Goal: Task Accomplishment & Management: Manage account settings

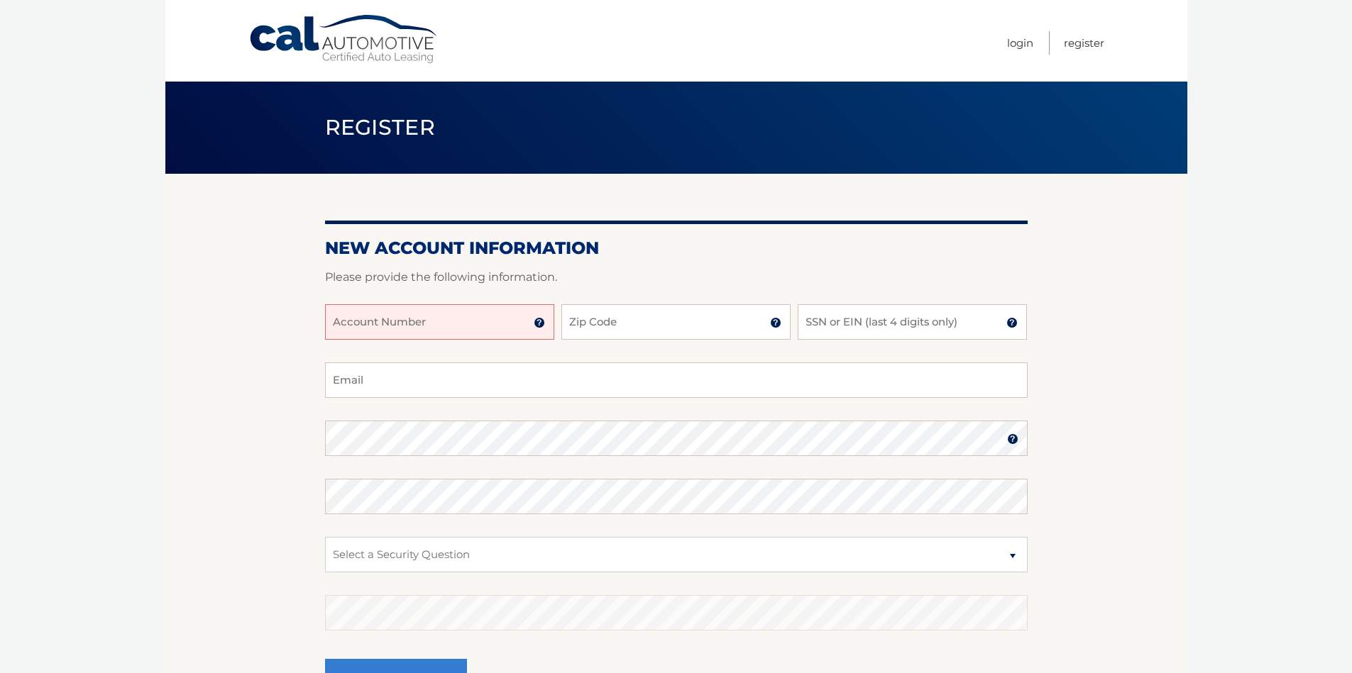
click at [490, 331] on input "Account Number" at bounding box center [439, 321] width 229 height 35
click at [1018, 44] on link "Login" at bounding box center [1020, 42] width 26 height 23
click at [1018, 45] on link "Login" at bounding box center [1020, 42] width 26 height 23
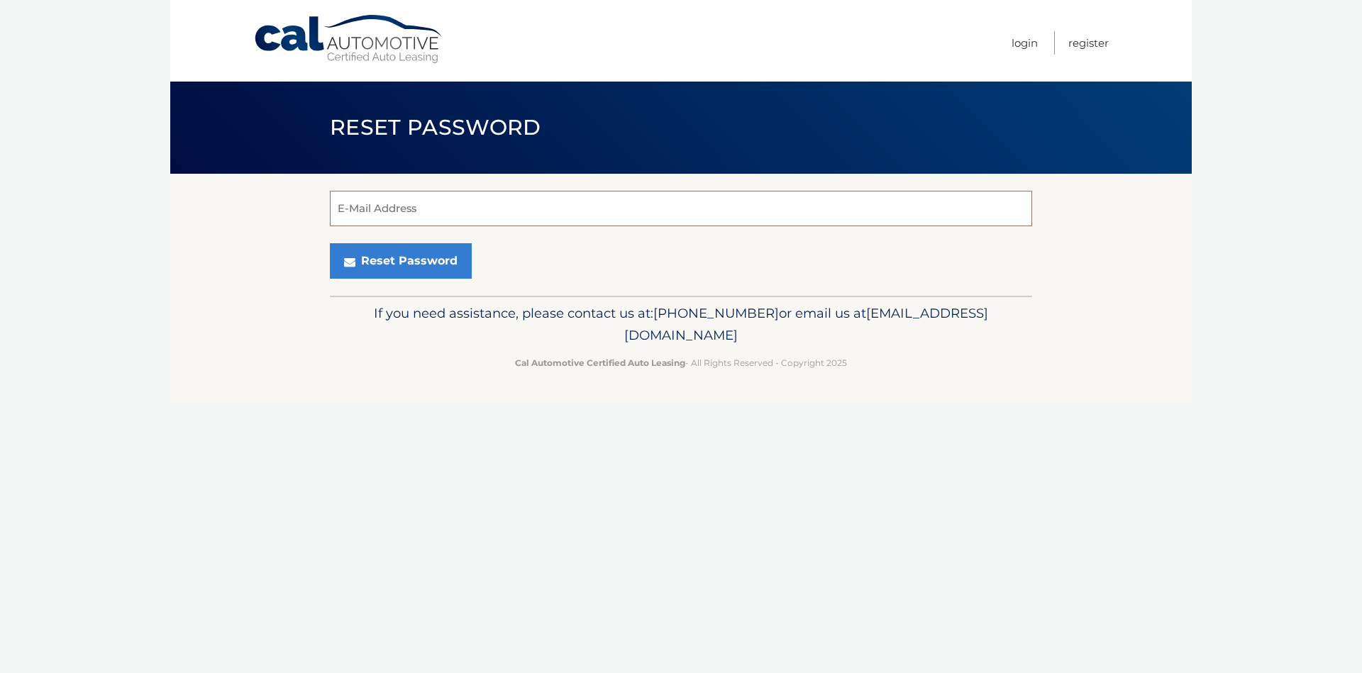
click at [405, 209] on input "E-Mail Address" at bounding box center [681, 208] width 702 height 35
type input "greggsaul@gmail.com"
click at [431, 263] on button "Reset Password" at bounding box center [401, 260] width 142 height 35
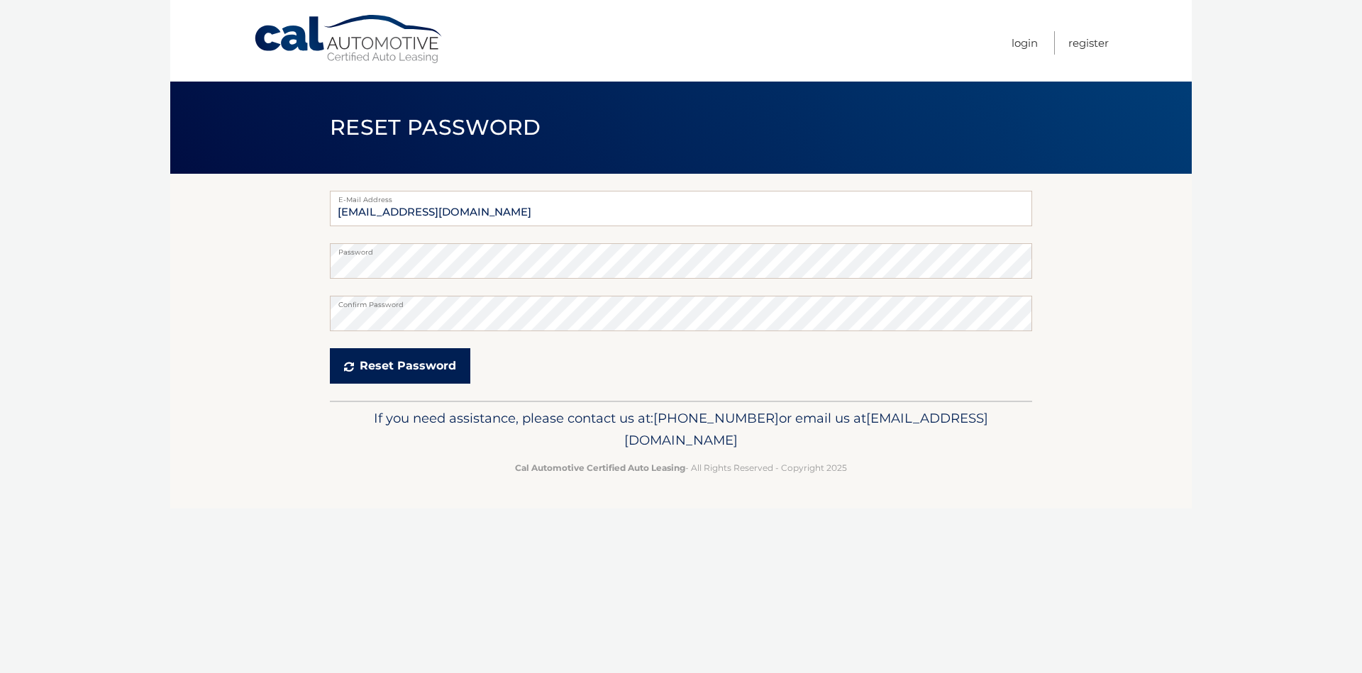
click at [358, 361] on button "Reset Password" at bounding box center [400, 365] width 140 height 35
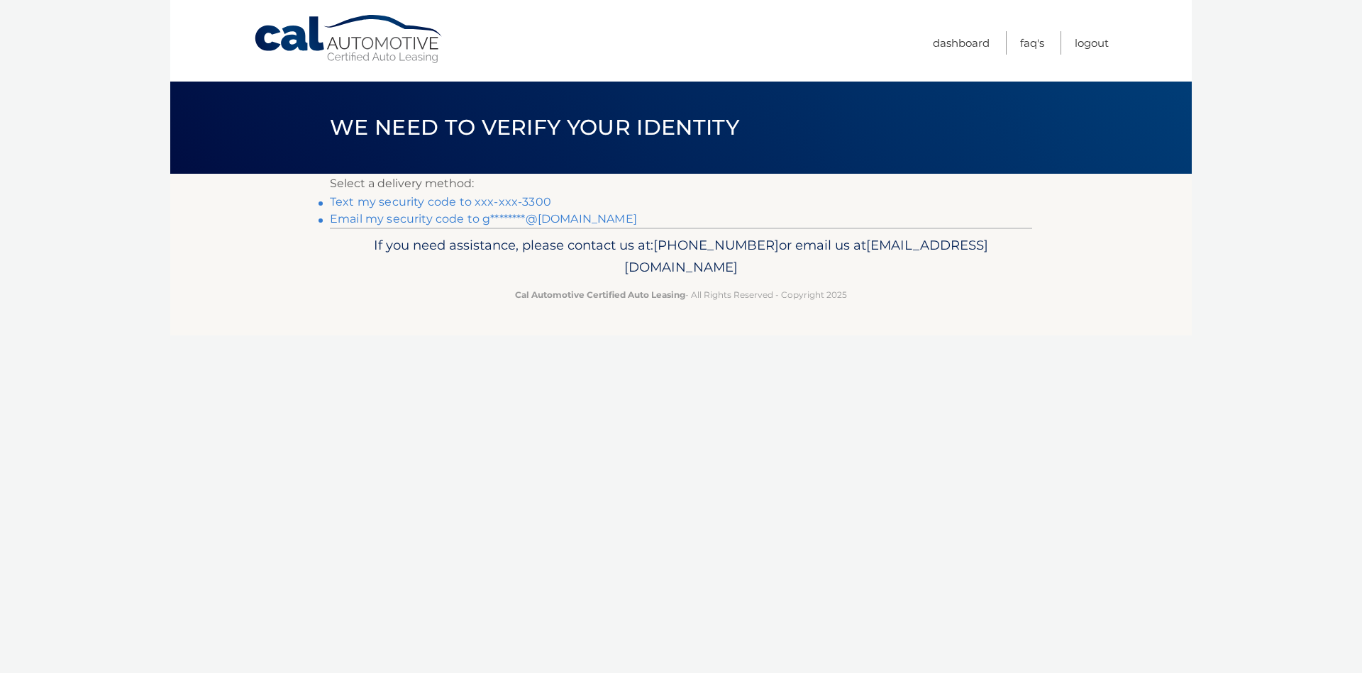
click at [404, 200] on link "Text my security code to xxx-xxx-3300" at bounding box center [440, 201] width 221 height 13
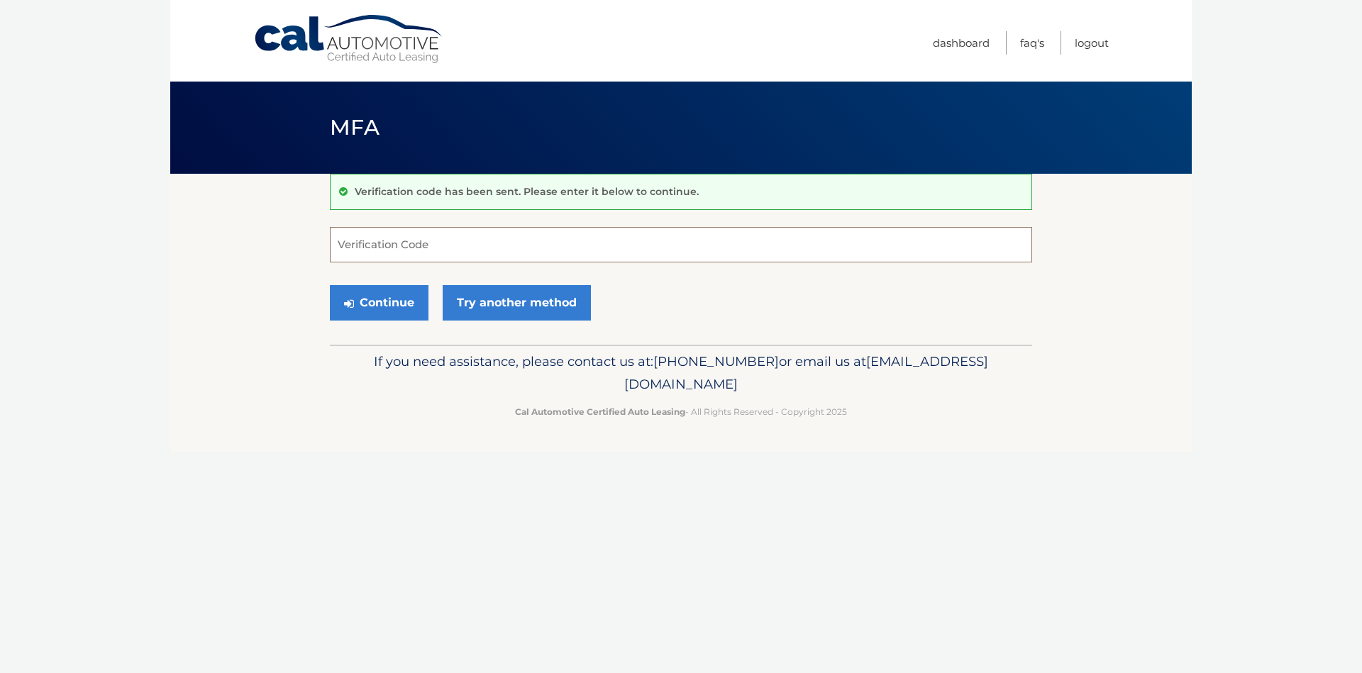
click at [399, 244] on input "Verification Code" at bounding box center [681, 244] width 702 height 35
type input "545974"
click at [375, 294] on button "Continue" at bounding box center [379, 302] width 99 height 35
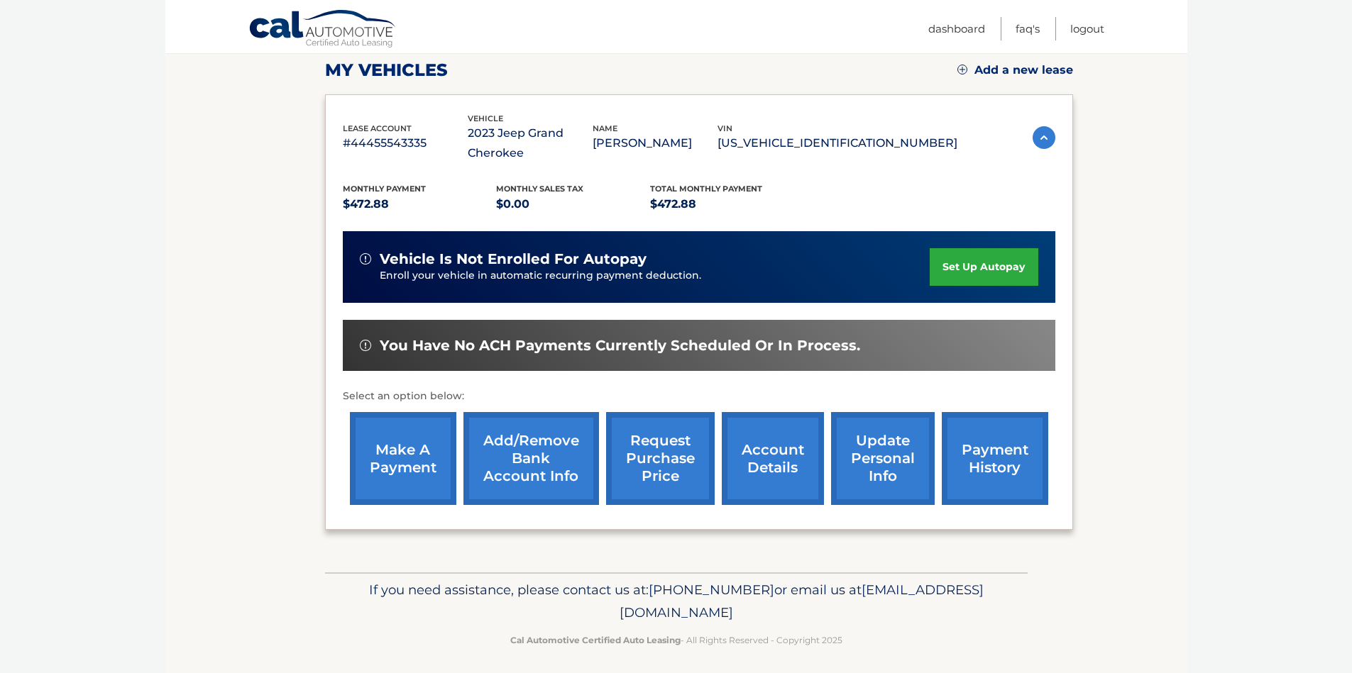
scroll to position [206, 0]
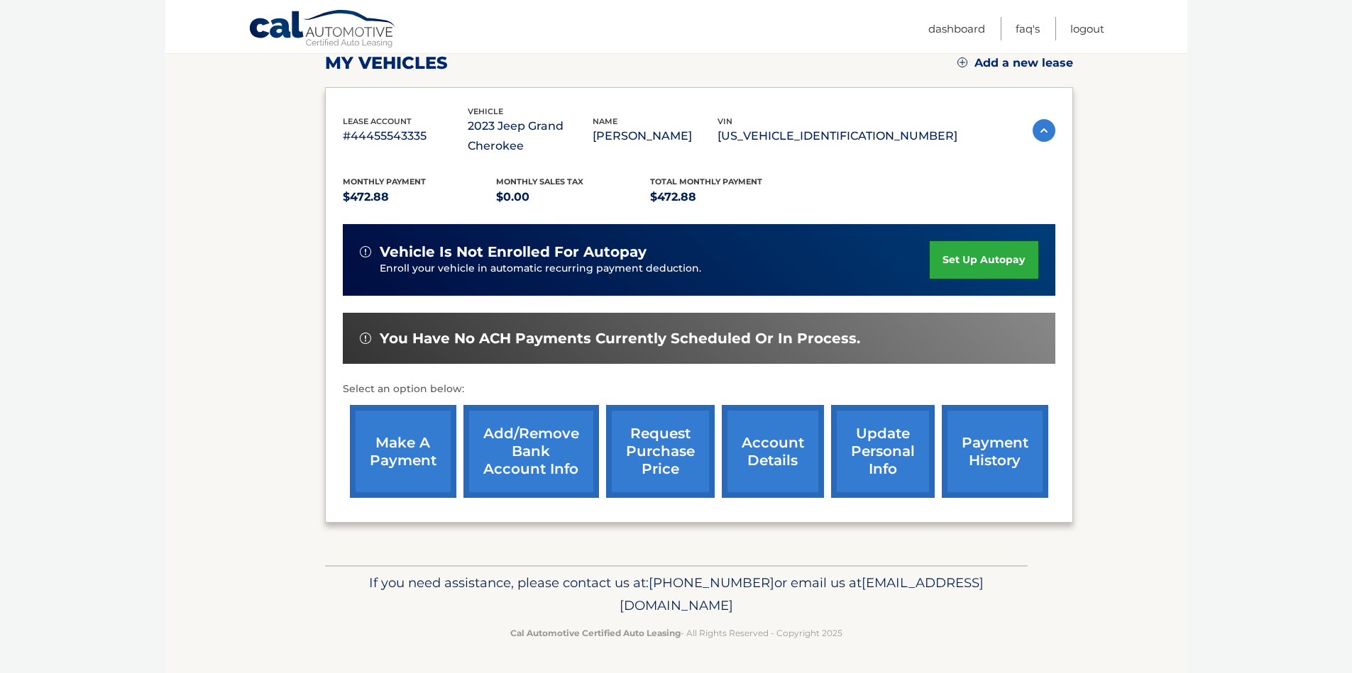
click at [417, 439] on link "make a payment" at bounding box center [403, 451] width 106 height 93
click at [417, 438] on link "make a payment" at bounding box center [403, 451] width 106 height 93
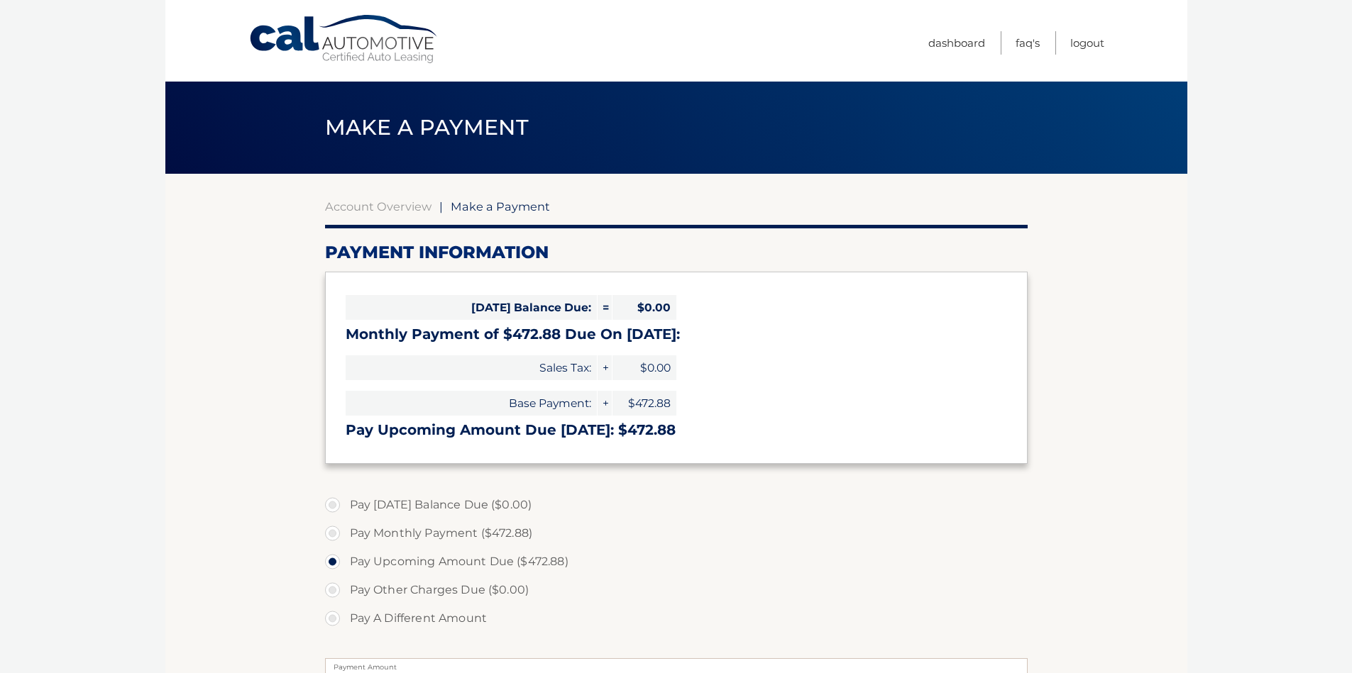
select select "MzNhMTc4ZGItMDEzNC00ZDE3LWE2ZWEtYmE3MzczZWFiYjAy"
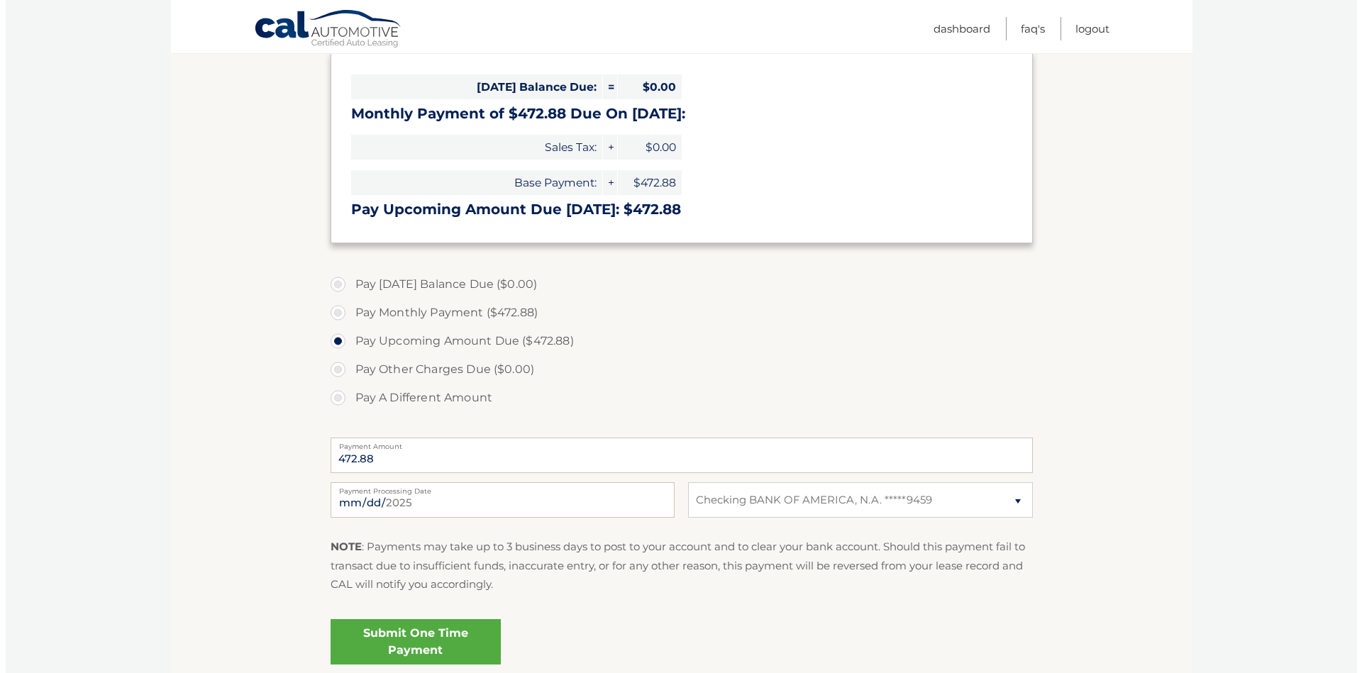
scroll to position [255, 0]
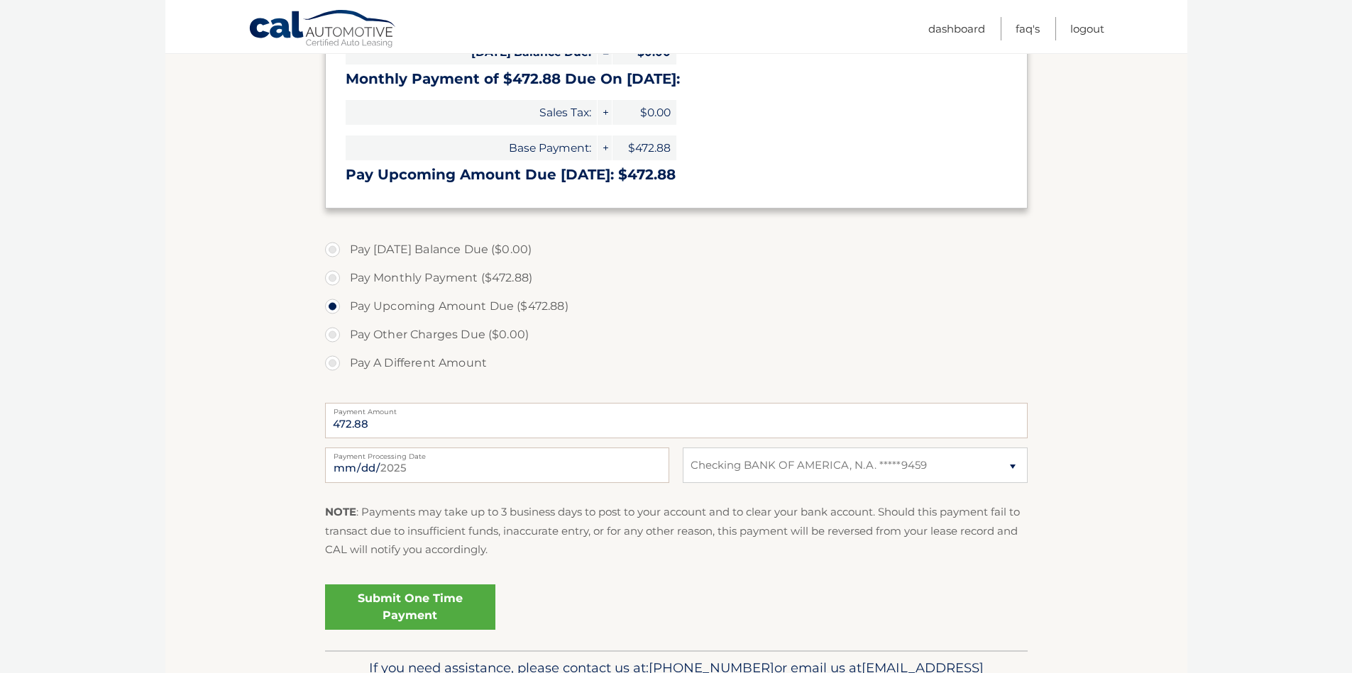
click at [421, 614] on link "Submit One Time Payment" at bounding box center [410, 607] width 170 height 45
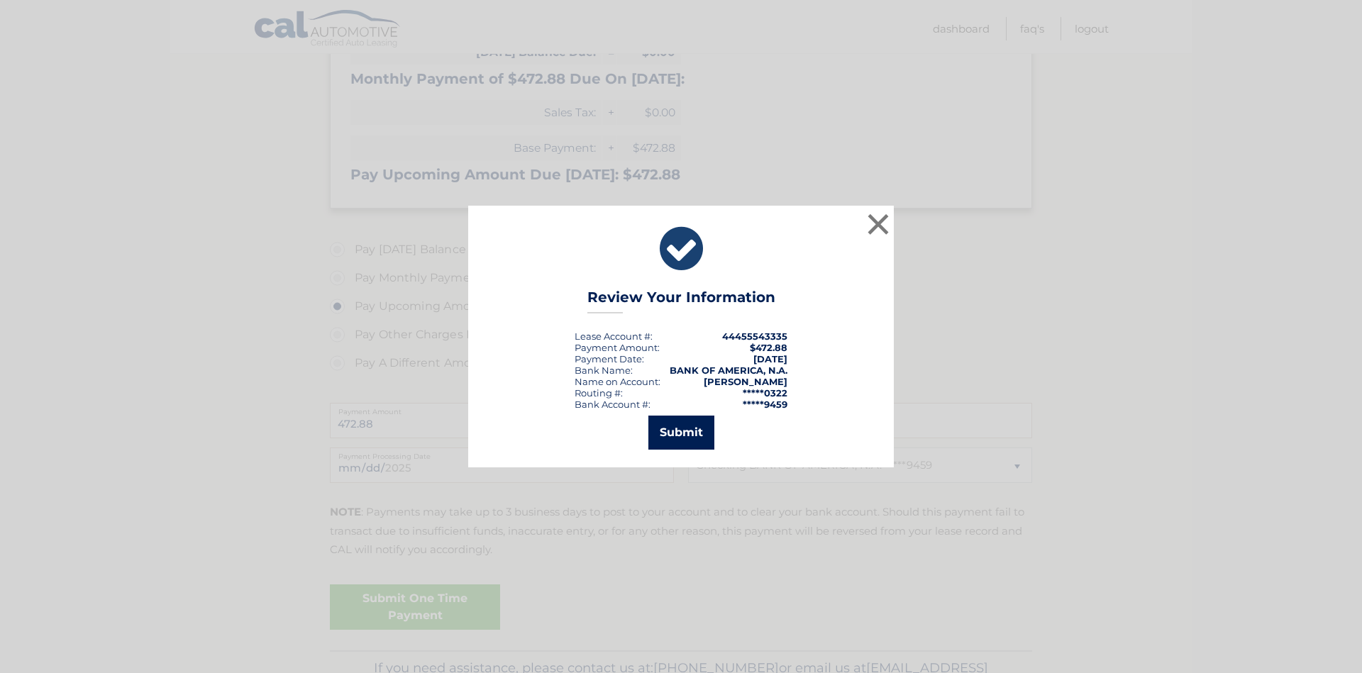
click at [685, 431] on button "Submit" at bounding box center [682, 433] width 66 height 34
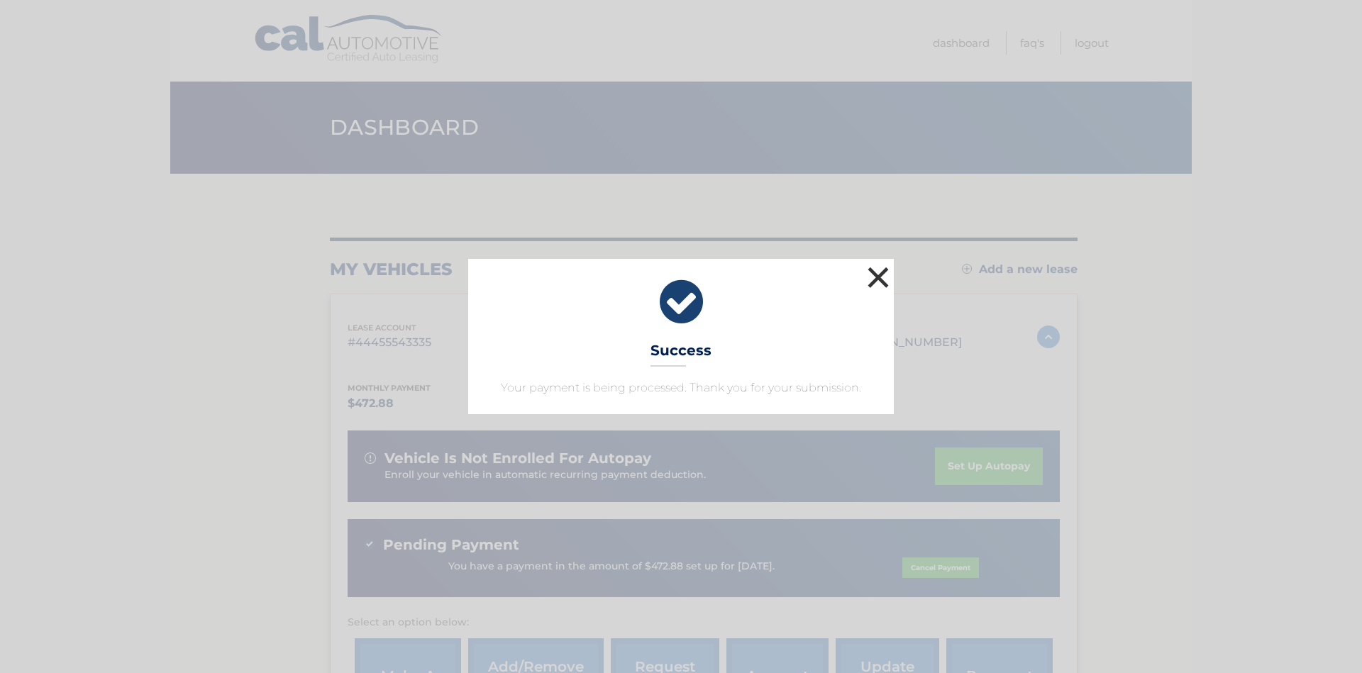
click at [883, 275] on button "×" at bounding box center [878, 277] width 28 height 28
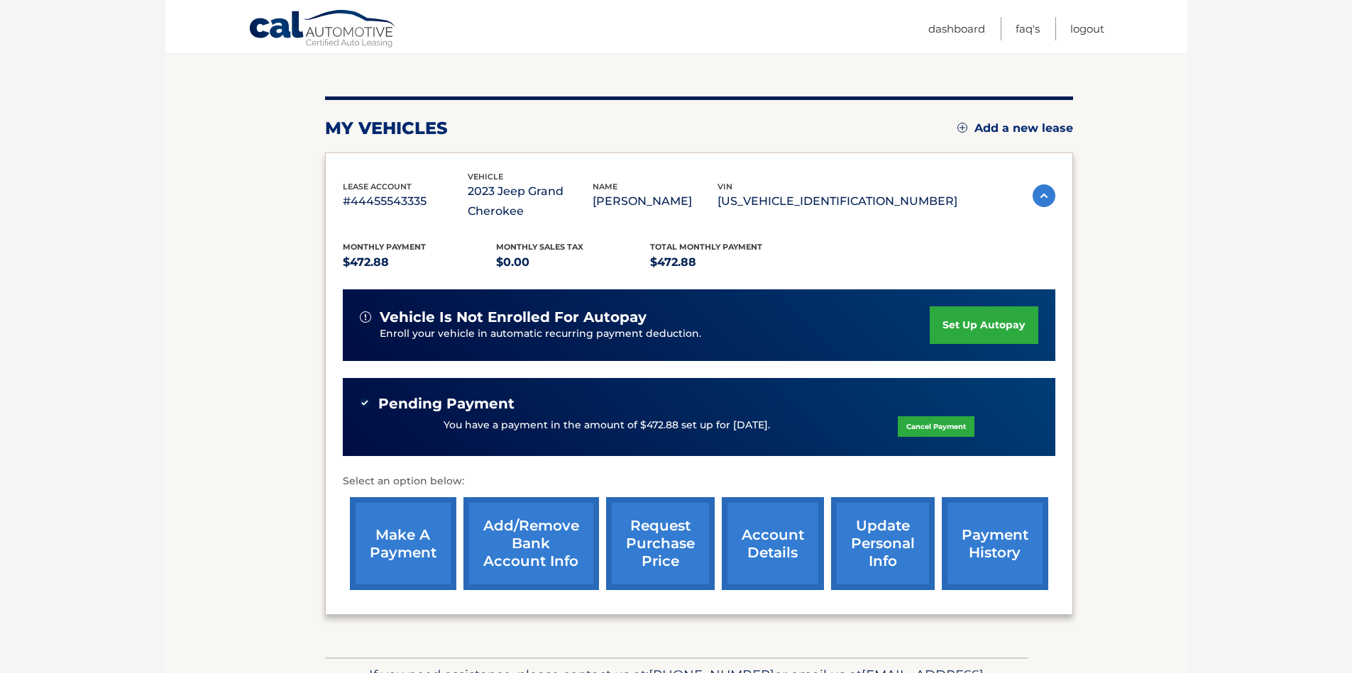
scroll to position [233, 0]
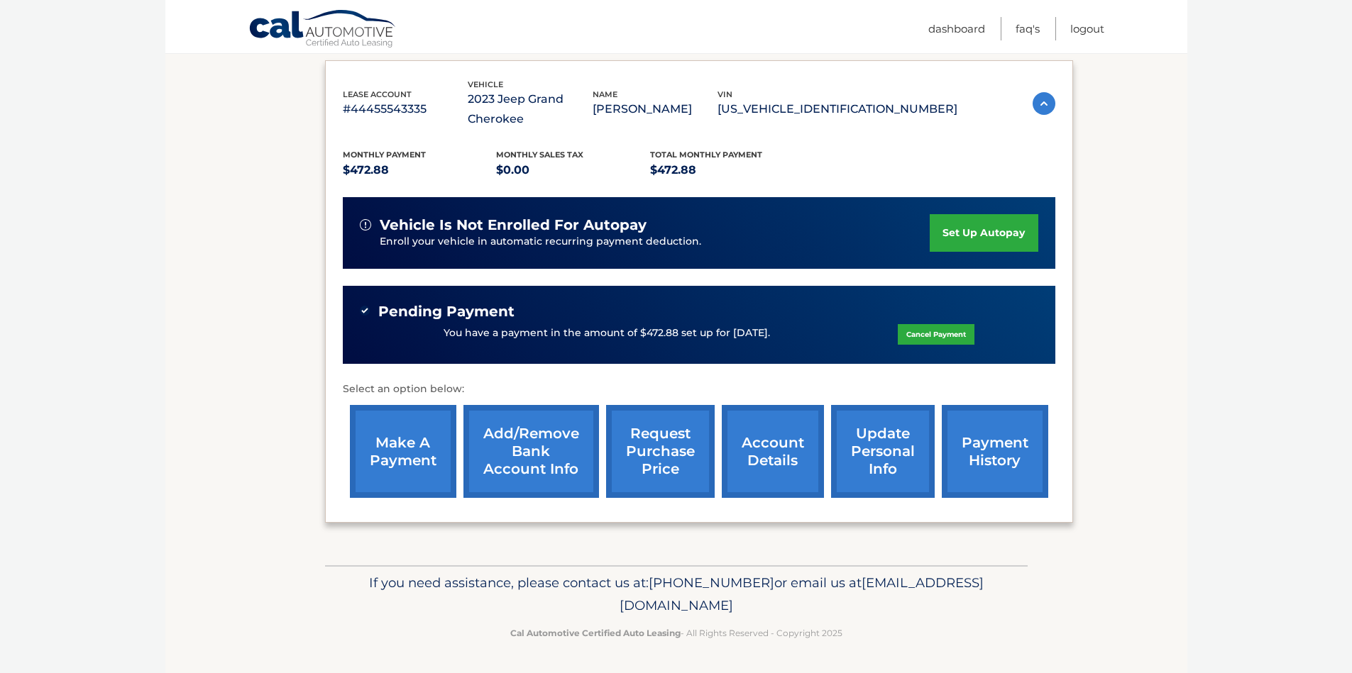
click at [690, 452] on link "request purchase price" at bounding box center [660, 451] width 109 height 93
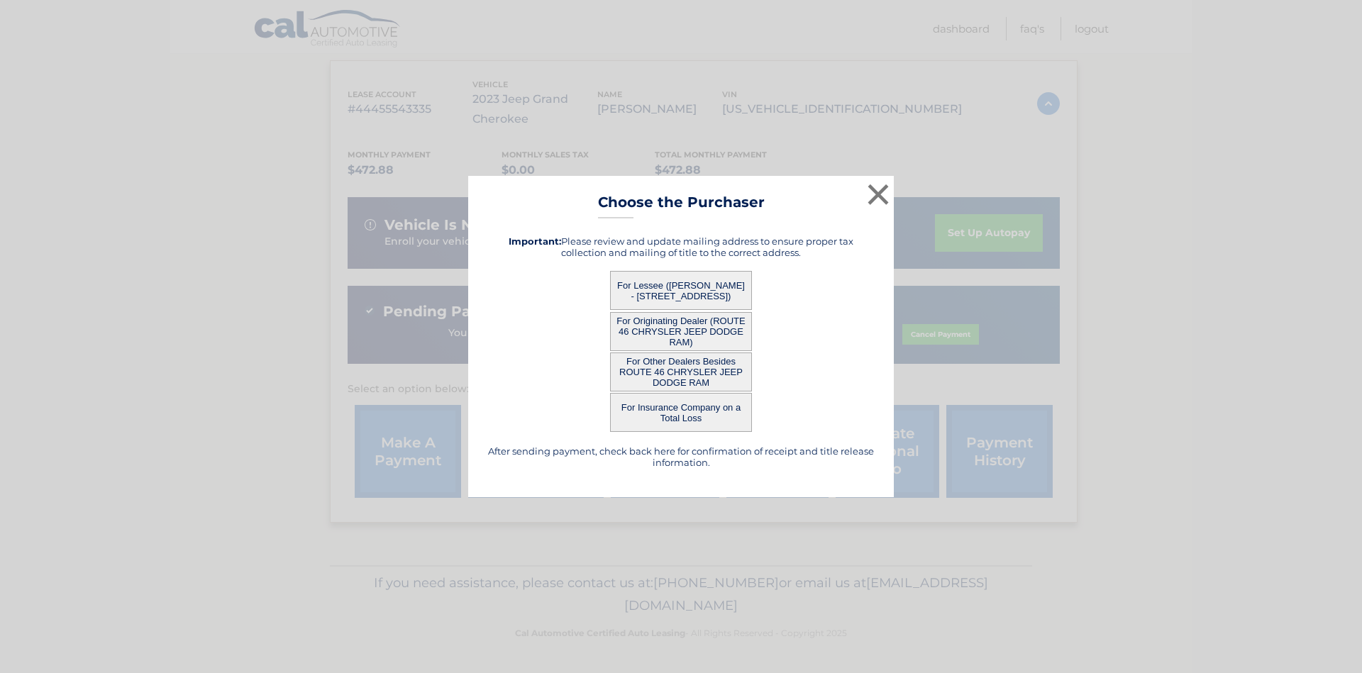
click at [726, 330] on button "For Originating Dealer (ROUTE 46 CHRYSLER JEEP DODGE RAM)" at bounding box center [681, 331] width 142 height 39
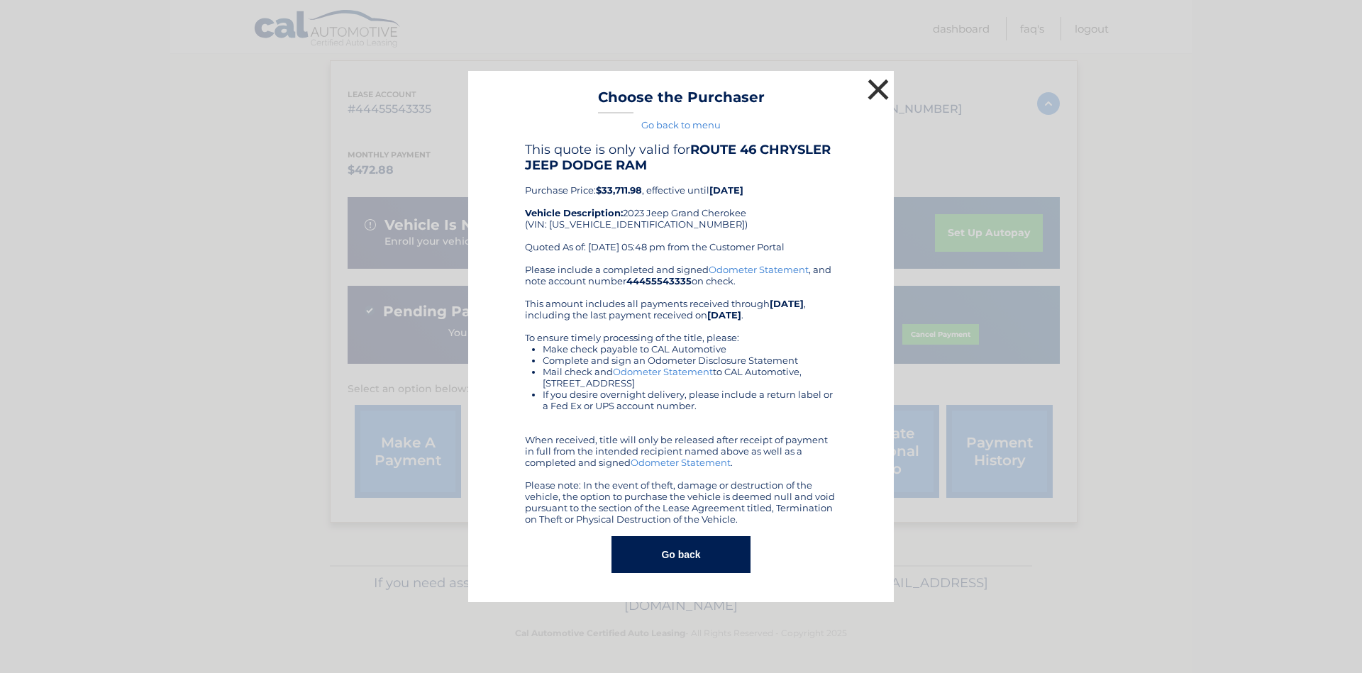
click at [876, 87] on button "×" at bounding box center [878, 89] width 28 height 28
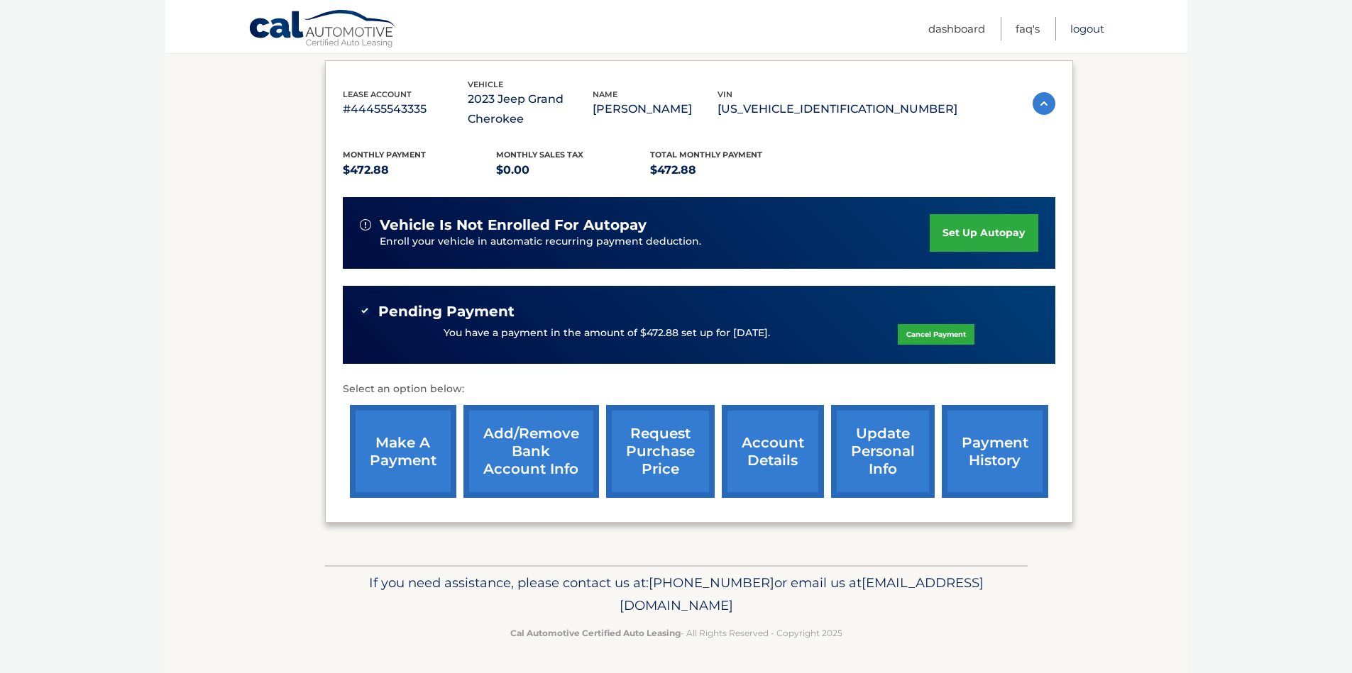
click at [1086, 26] on link "Logout" at bounding box center [1087, 28] width 34 height 23
